Goal: Task Accomplishment & Management: Use online tool/utility

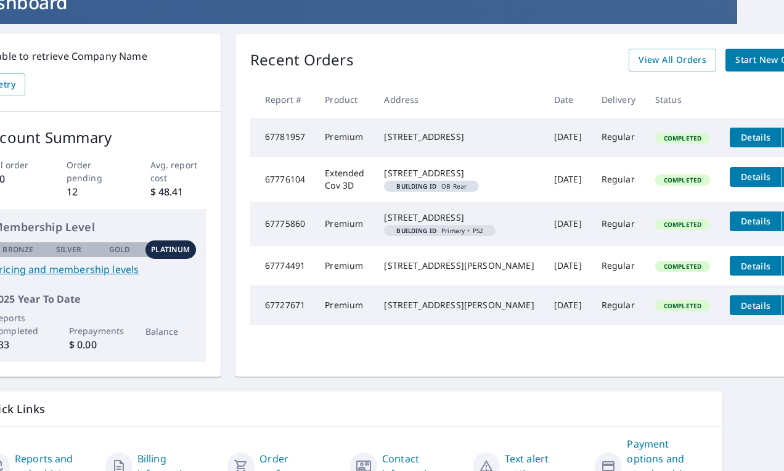
scroll to position [86, 46]
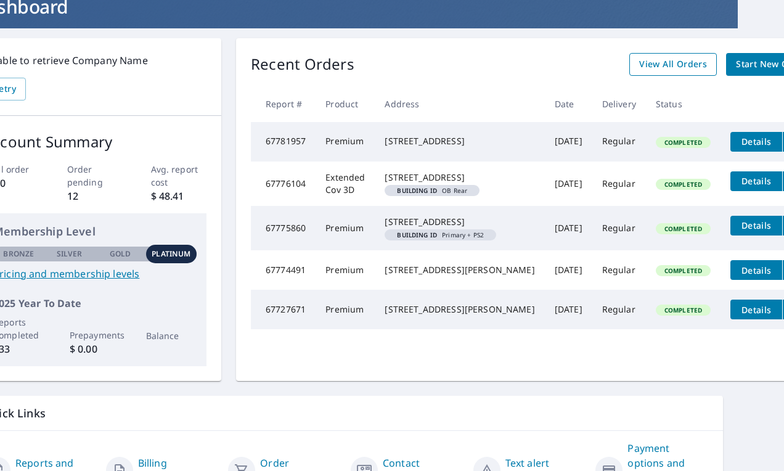
click at [640, 65] on span "View All Orders" at bounding box center [674, 64] width 68 height 15
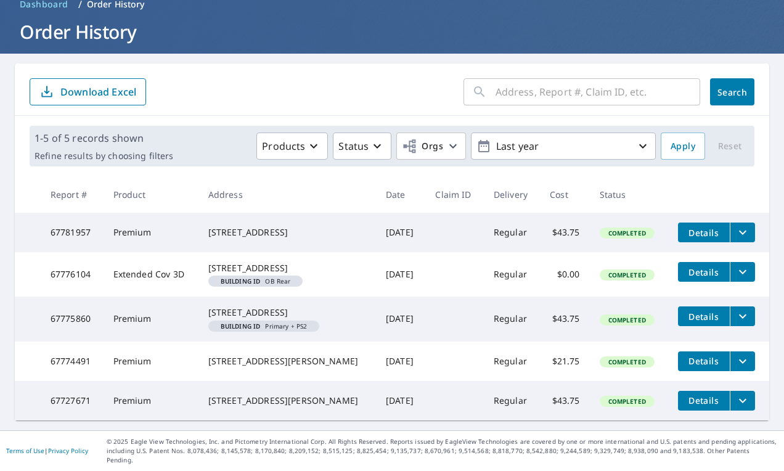
scroll to position [86, 0]
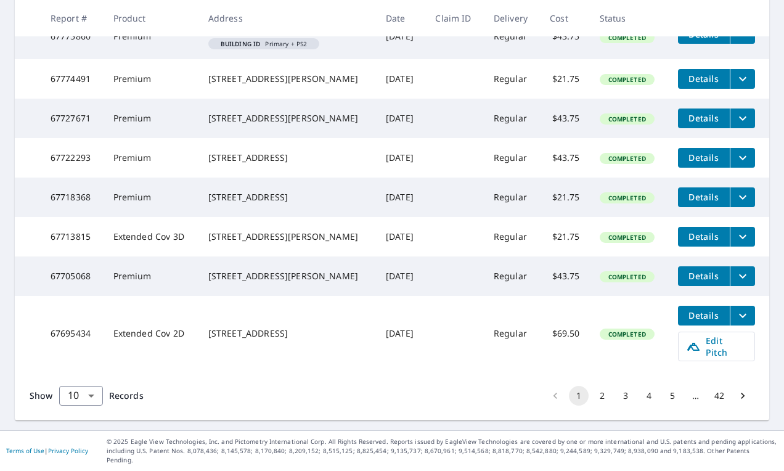
scroll to position [371, 0]
click at [607, 406] on button "2" at bounding box center [603, 396] width 20 height 20
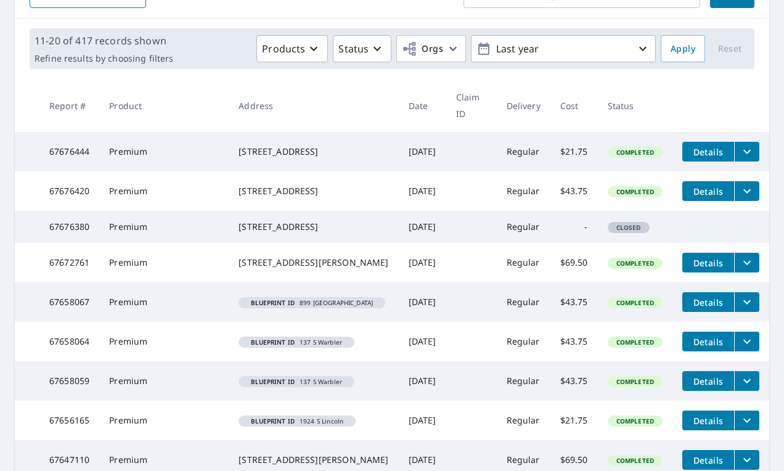
scroll to position [160, 0]
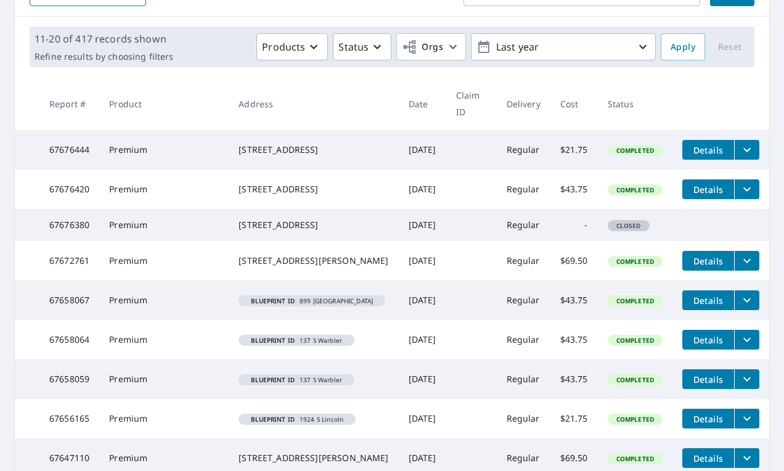
click at [749, 192] on icon "filesDropdownBtn-67676420" at bounding box center [747, 189] width 7 height 4
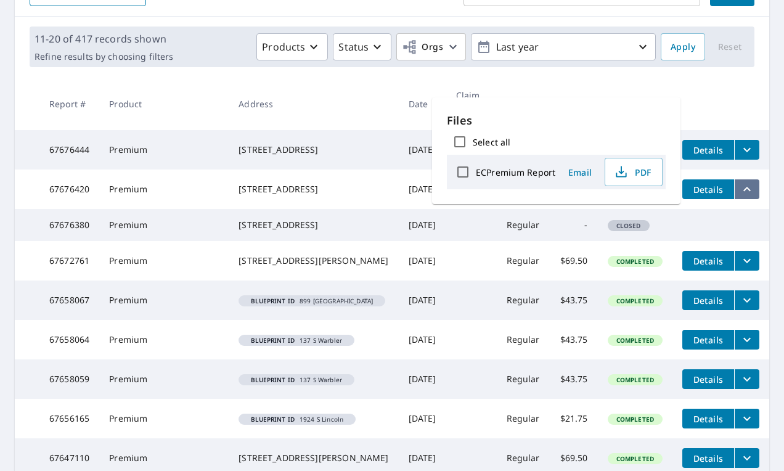
click at [744, 194] on icon "filesDropdownBtn-67676420" at bounding box center [747, 189] width 15 height 15
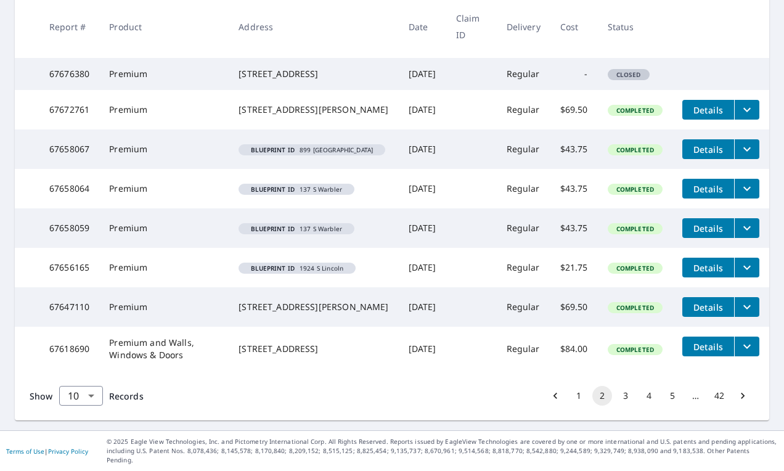
scroll to position [353, 0]
click at [627, 405] on button "3" at bounding box center [626, 396] width 20 height 20
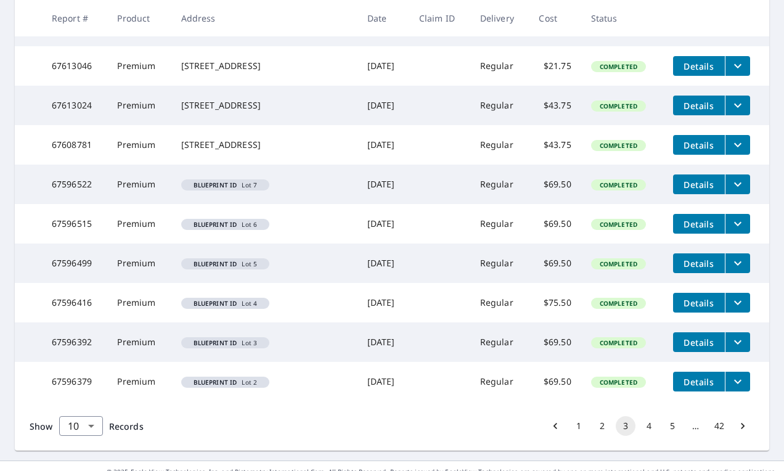
scroll to position [305, 0]
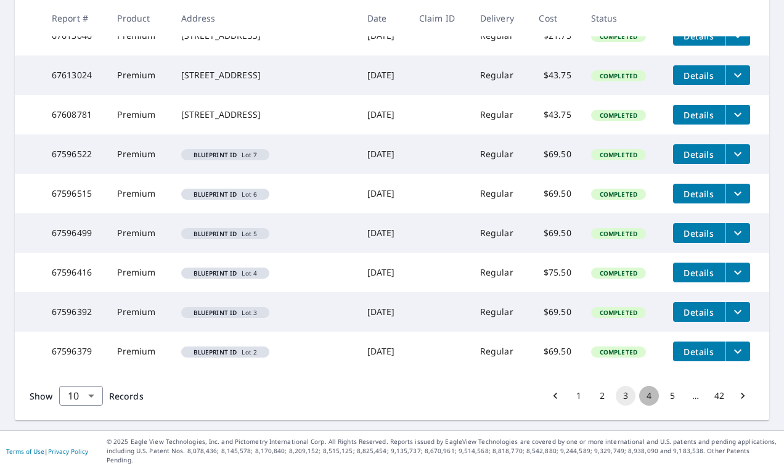
click at [652, 406] on button "4" at bounding box center [650, 396] width 20 height 20
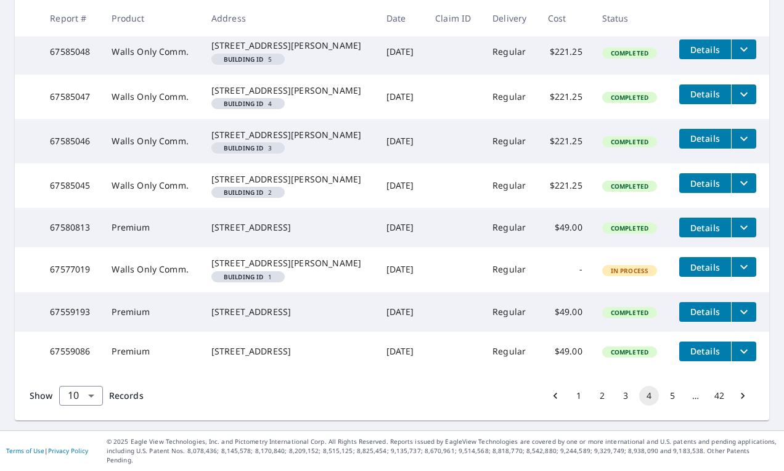
scroll to position [406, 0]
click at [672, 406] on button "5" at bounding box center [673, 396] width 20 height 20
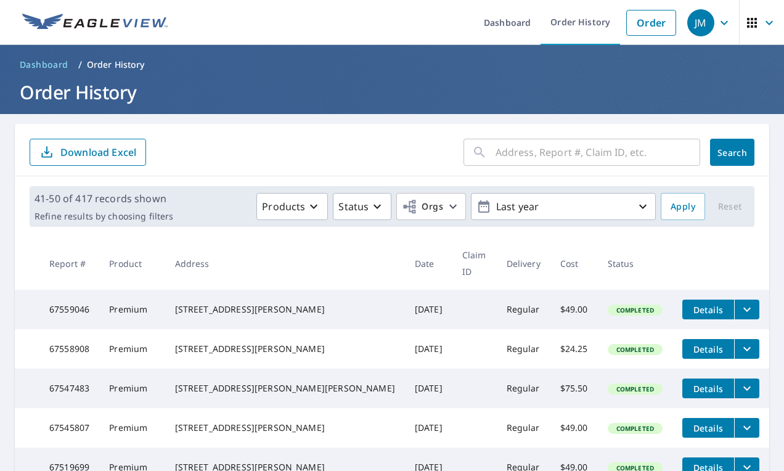
click at [594, 157] on input "text" at bounding box center [598, 152] width 205 height 35
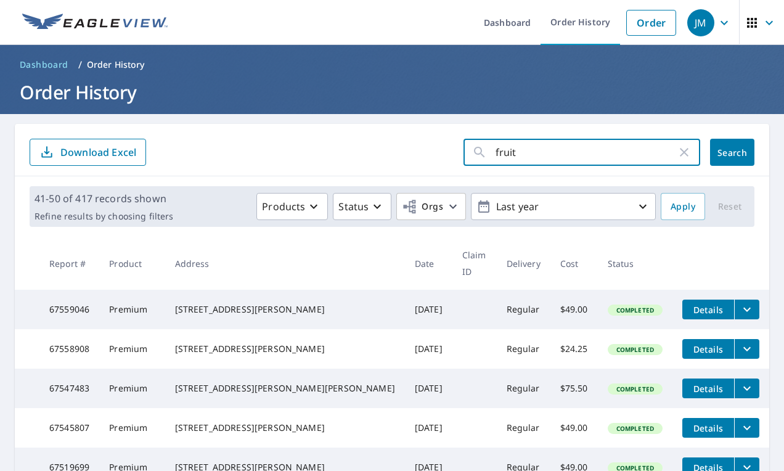
type input "fruita"
click at [733, 152] on button "Search" at bounding box center [732, 152] width 44 height 27
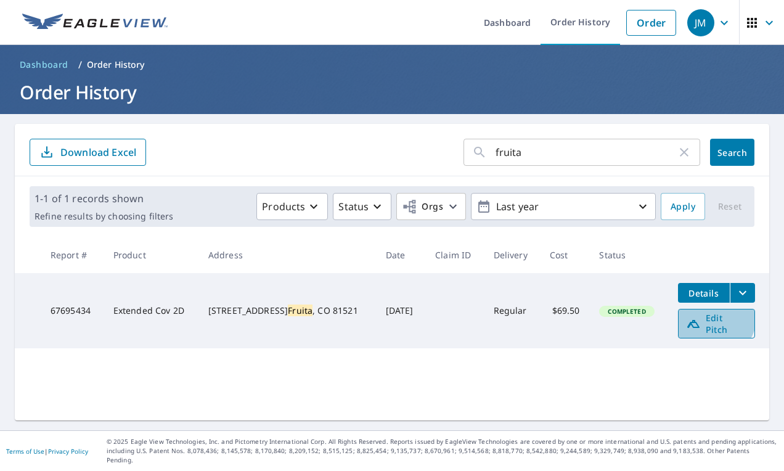
click at [701, 315] on span "Edit Pitch" at bounding box center [716, 323] width 61 height 23
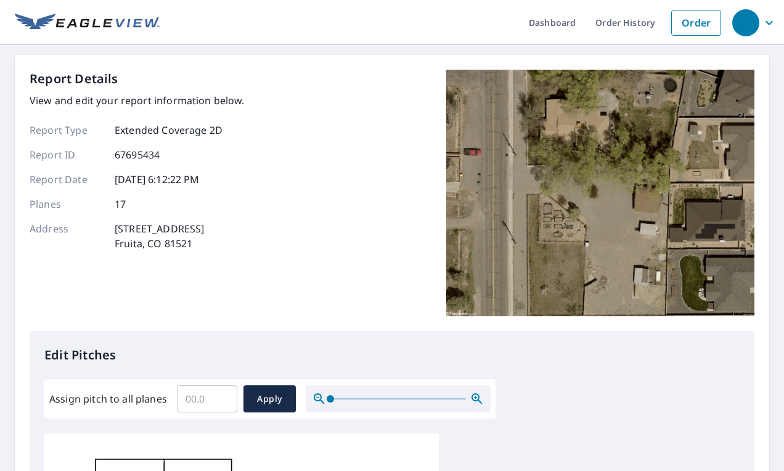
click at [199, 389] on input "Assign pitch to all planes" at bounding box center [207, 399] width 60 height 35
type input "4"
click at [262, 404] on span "Apply" at bounding box center [269, 399] width 33 height 15
type input "4"
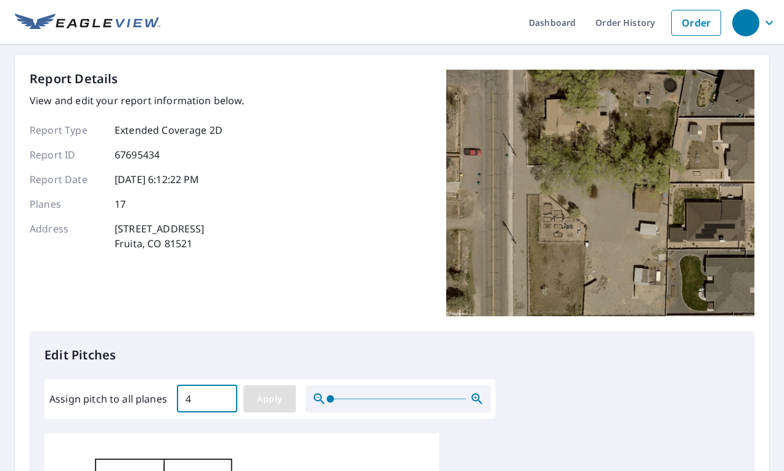
type input "4"
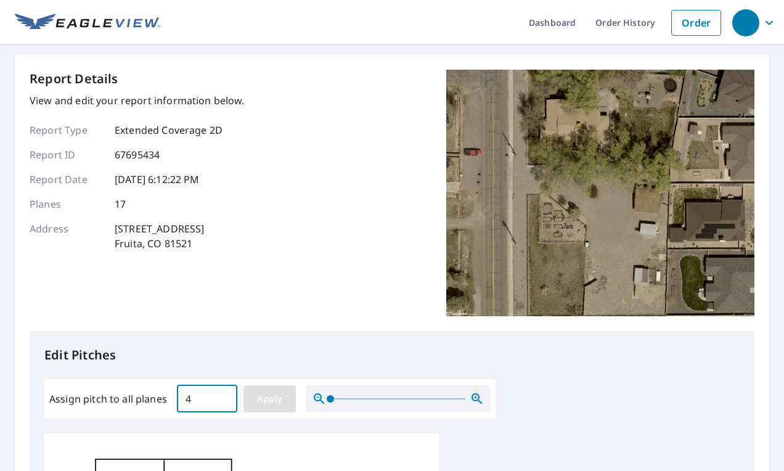
type input "4"
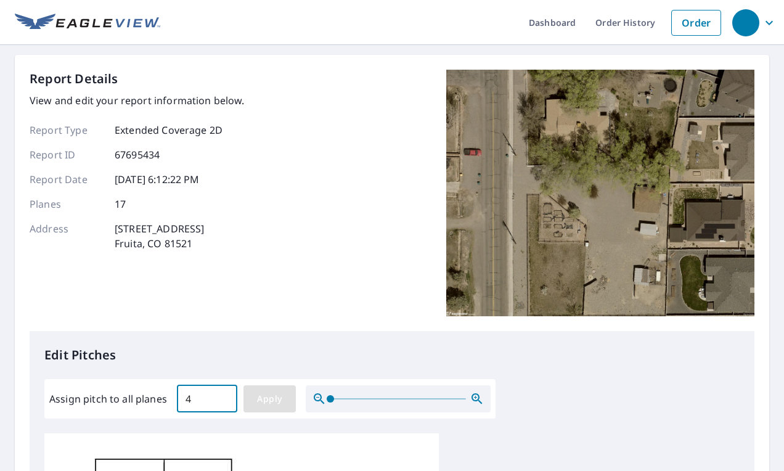
type input "4"
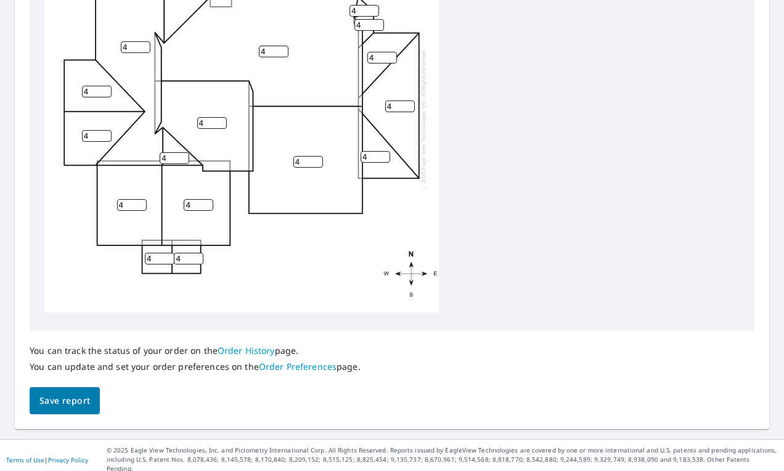
scroll to position [504, 0]
click at [79, 399] on span "Save report" at bounding box center [64, 401] width 51 height 15
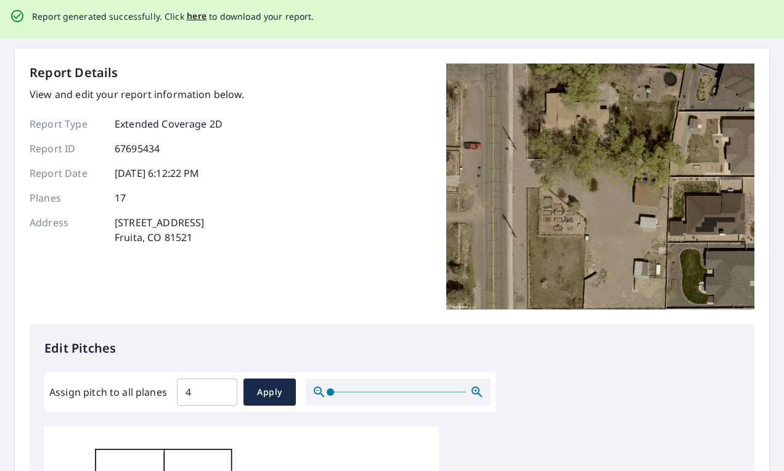
scroll to position [0, 0]
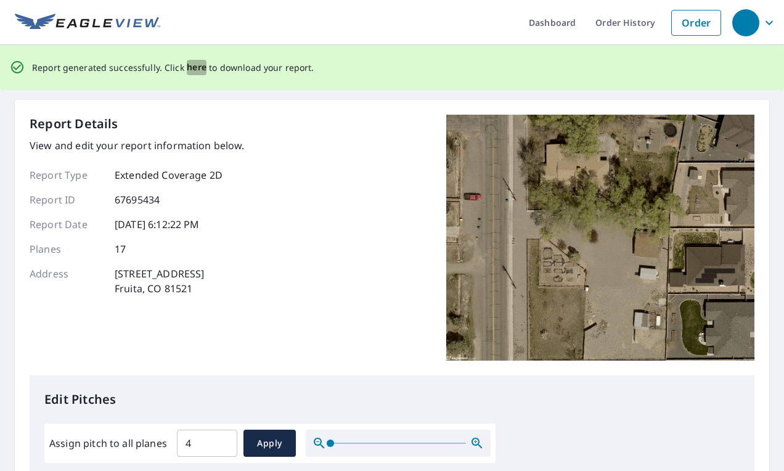
click at [200, 62] on span "here" at bounding box center [197, 67] width 20 height 15
